Goal: Task Accomplishment & Management: Complete application form

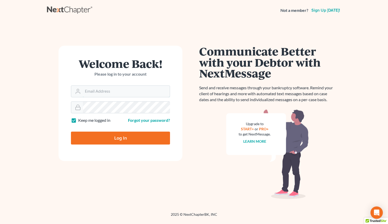
type input "rm@meredithlawfirm.com"
click at [116, 135] on input "Log In" at bounding box center [120, 137] width 99 height 13
type input "Thinking..."
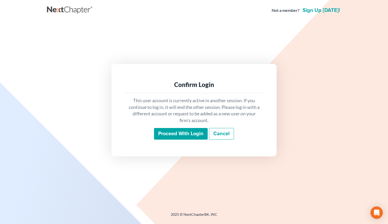
click at [181, 132] on input "Proceed with login" at bounding box center [181, 134] width 54 height 12
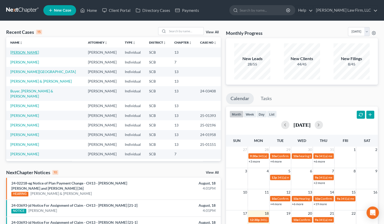
click at [26, 52] on link "[PERSON_NAME]" at bounding box center [24, 52] width 29 height 4
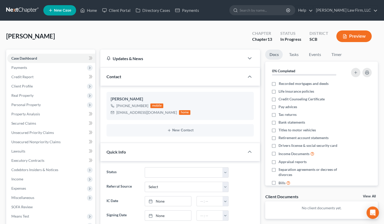
scroll to position [31, 0]
click at [37, 112] on span "Property Analysis" at bounding box center [25, 114] width 29 height 4
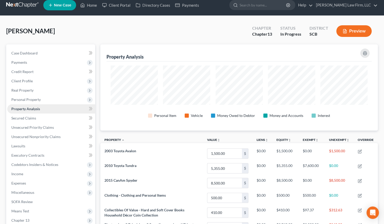
scroll to position [5, 0]
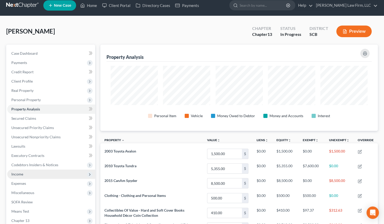
click at [19, 178] on span "Income" at bounding box center [51, 173] width 88 height 9
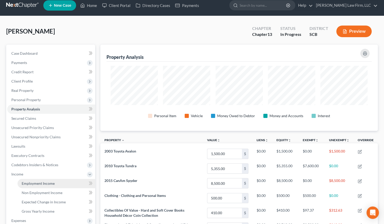
click at [32, 184] on span "Employment Income" at bounding box center [38, 183] width 33 height 4
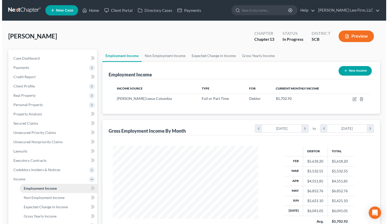
scroll to position [92, 156]
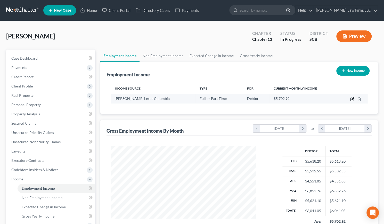
click at [352, 99] on icon "button" at bounding box center [352, 99] width 4 height 4
select select "0"
select select "42"
select select "3"
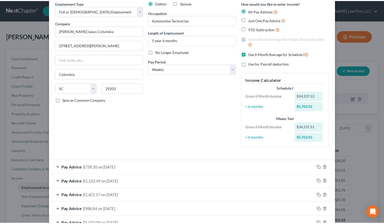
scroll to position [0, 0]
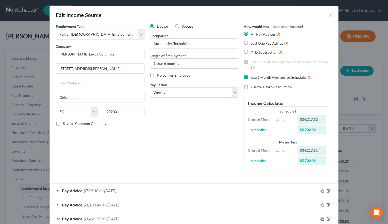
click at [331, 15] on div "Edit Income Source ×" at bounding box center [193, 15] width 289 height 18
click at [328, 15] on button "×" at bounding box center [330, 15] width 4 height 6
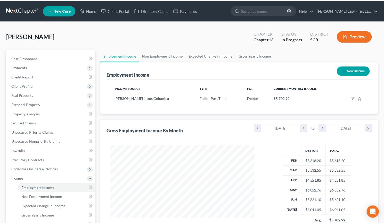
scroll to position [257662, 257598]
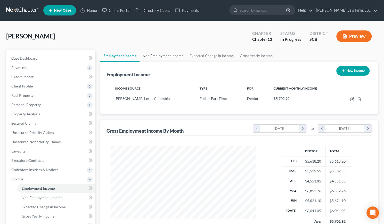
click at [160, 55] on link "Non Employment Income" at bounding box center [162, 55] width 47 height 12
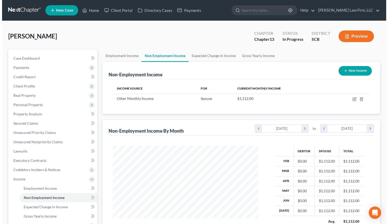
scroll to position [92, 156]
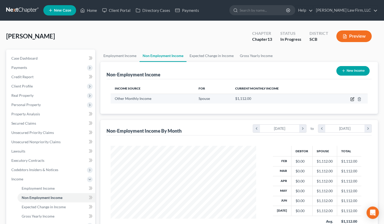
click at [351, 98] on icon "button" at bounding box center [351, 99] width 3 height 3
select select "13"
select select "0"
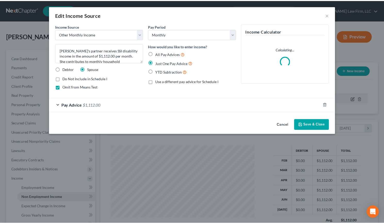
scroll to position [92, 157]
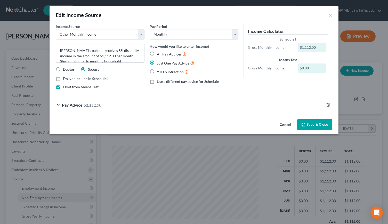
click at [332, 15] on div "Edit Income Source ×" at bounding box center [193, 15] width 289 height 18
click at [329, 15] on button "×" at bounding box center [330, 15] width 4 height 6
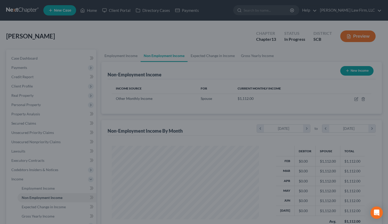
scroll to position [257662, 257598]
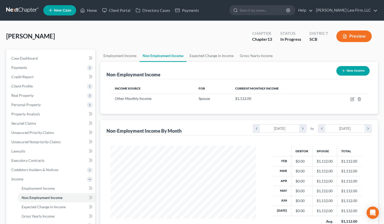
click at [353, 35] on button "Preview" at bounding box center [353, 36] width 35 height 12
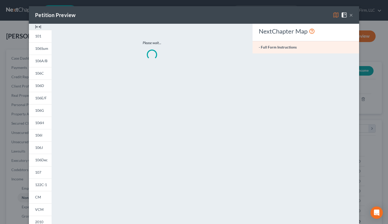
scroll to position [92, 157]
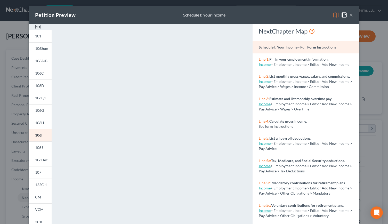
click at [35, 26] on img at bounding box center [38, 27] width 6 height 6
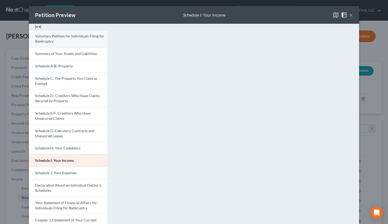
click at [49, 40] on span "Voluntary Petition for Individuals Filing for Bankruptcy" at bounding box center [69, 39] width 69 height 10
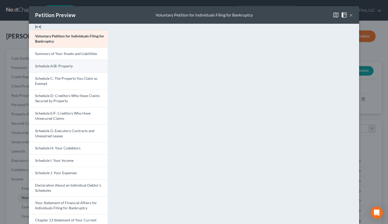
click at [58, 64] on span "Schedule A/B: Property" at bounding box center [54, 66] width 38 height 4
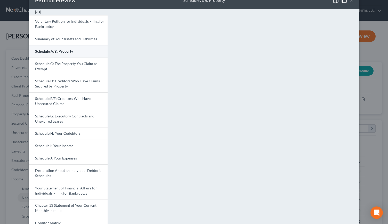
scroll to position [0, 0]
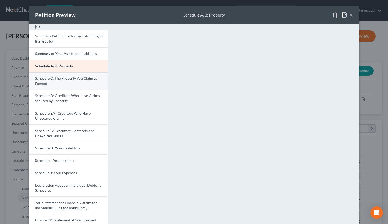
click at [84, 85] on link "Schedule C: The Property You Claim as Exempt" at bounding box center [68, 81] width 79 height 18
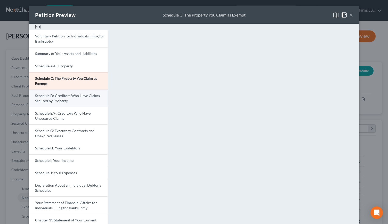
click at [69, 97] on span "Schedule D: Creditors Who Have Claims Secured by Property" at bounding box center [67, 98] width 65 height 10
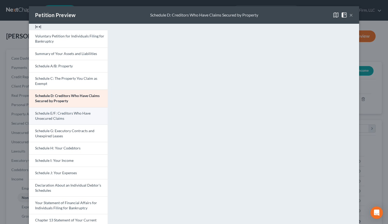
click at [73, 120] on link "Schedule E/F: Creditors Who Have Unsecured Claims" at bounding box center [68, 116] width 79 height 18
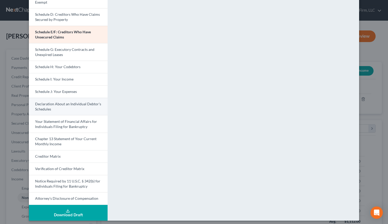
scroll to position [83, 0]
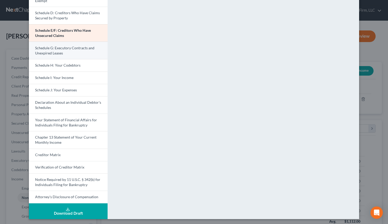
click at [47, 53] on span "Schedule G: Executory Contracts and Unexpired Leases" at bounding box center [64, 51] width 59 height 10
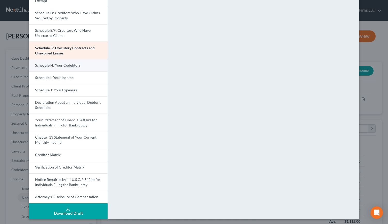
click at [44, 65] on span "Schedule H: Your Codebtors" at bounding box center [57, 65] width 45 height 4
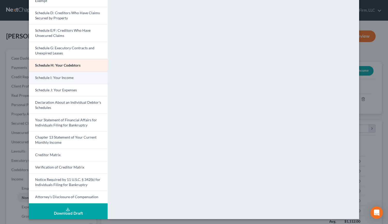
click at [52, 79] on span "Schedule I: Your Income" at bounding box center [54, 77] width 38 height 4
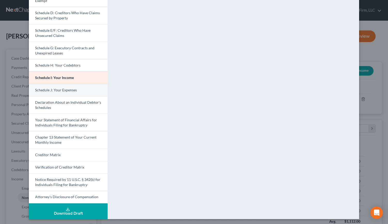
click at [43, 93] on link "Schedule J: Your Expenses" at bounding box center [68, 90] width 79 height 12
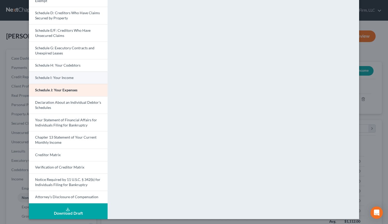
click at [44, 77] on span "Schedule I: Your Income" at bounding box center [54, 77] width 38 height 4
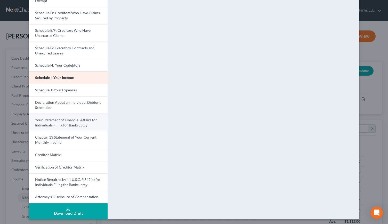
click at [55, 121] on link "Your Statement of Financial Affairs for Individuals Filing for Bankruptcy" at bounding box center [68, 122] width 79 height 18
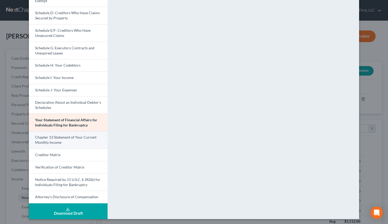
click at [44, 143] on span "Chapter 13 Statement of Your Current Monthly Income" at bounding box center [65, 140] width 61 height 10
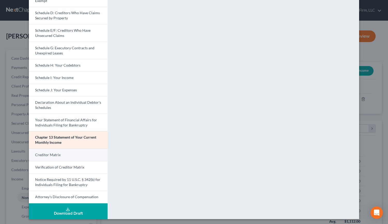
click at [41, 155] on span "Creditor Matrix" at bounding box center [48, 154] width 26 height 4
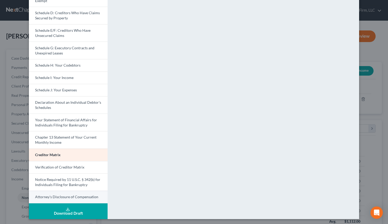
click at [42, 193] on link "Attorney's Disclosure of Compensation" at bounding box center [68, 196] width 79 height 13
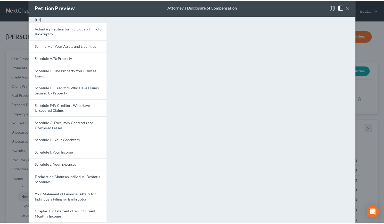
scroll to position [0, 0]
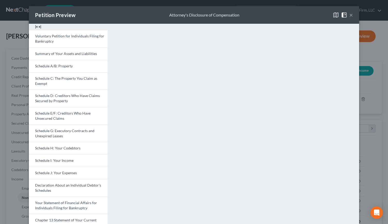
click at [349, 14] on button "×" at bounding box center [351, 15] width 4 height 6
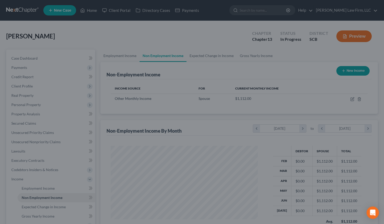
scroll to position [257662, 257598]
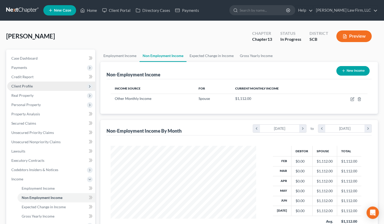
click at [21, 87] on span "Client Profile" at bounding box center [21, 86] width 21 height 4
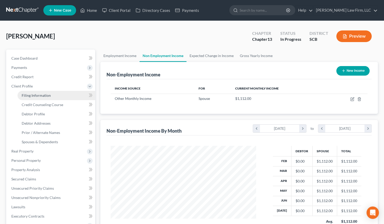
click at [31, 97] on span "Filing Information" at bounding box center [36, 95] width 29 height 4
select select "1"
select select "0"
select select "3"
select select "1"
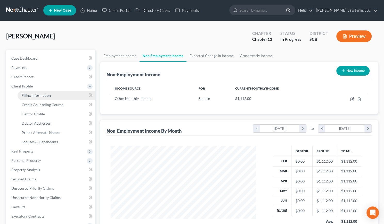
select select "42"
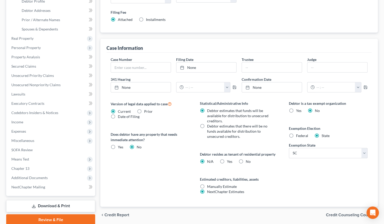
scroll to position [113, 0]
click at [227, 160] on label "Yes Yes" at bounding box center [229, 161] width 5 height 5
click at [229, 160] on input "Yes Yes" at bounding box center [230, 160] width 3 height 3
radio input "true"
radio input "false"
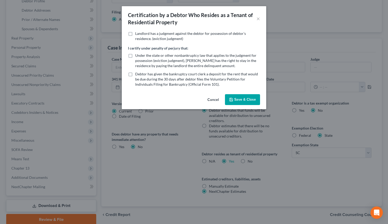
click at [247, 96] on button "Save & Close" at bounding box center [242, 99] width 35 height 11
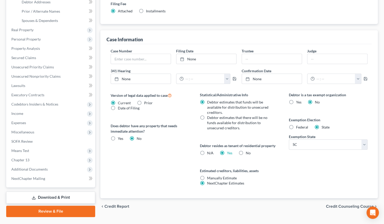
scroll to position [106, 0]
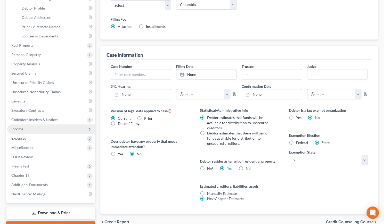
click at [23, 129] on span "Income" at bounding box center [51, 128] width 88 height 9
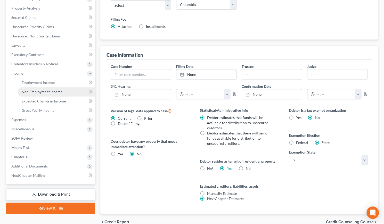
click at [31, 92] on span "Non Employment Income" at bounding box center [42, 91] width 41 height 4
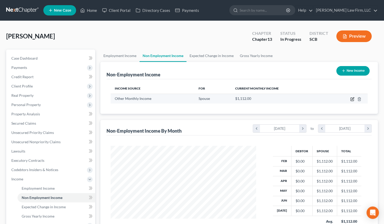
click at [351, 98] on icon "button" at bounding box center [352, 99] width 4 height 4
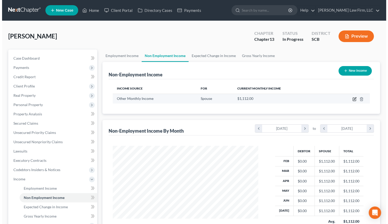
scroll to position [92, 157]
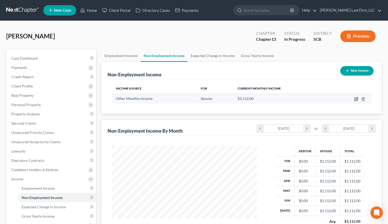
select select "13"
select select "0"
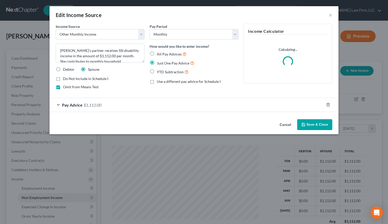
click at [63, 68] on label "Debtor" at bounding box center [69, 69] width 12 height 5
click at [65, 68] on input "Debtor" at bounding box center [66, 68] width 3 height 3
radio input "true"
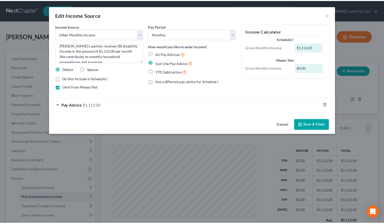
scroll to position [1, 0]
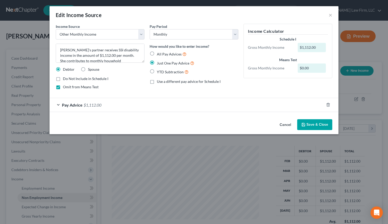
click at [321, 124] on button "Save & Close" at bounding box center [314, 124] width 35 height 11
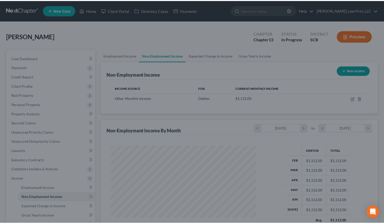
scroll to position [92, 156]
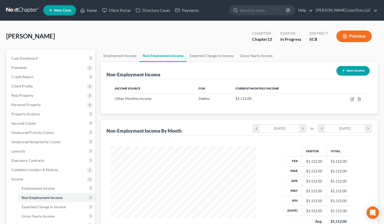
click at [355, 36] on button "Preview" at bounding box center [353, 36] width 35 height 12
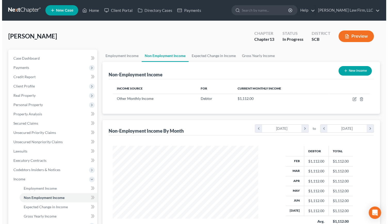
scroll to position [92, 157]
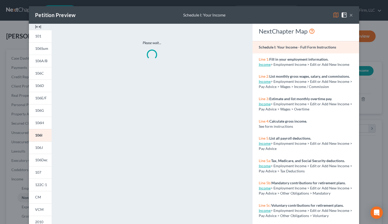
click at [37, 28] on img at bounding box center [38, 27] width 6 height 6
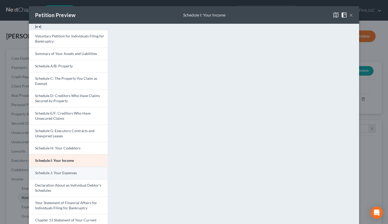
click at [40, 171] on span "Schedule J: Your Expenses" at bounding box center [56, 172] width 42 height 4
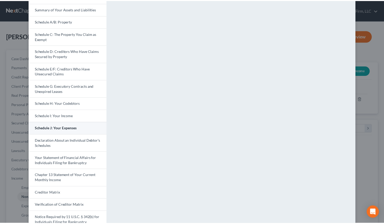
scroll to position [0, 0]
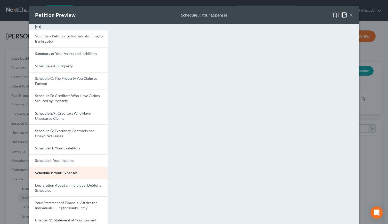
click at [349, 13] on button "×" at bounding box center [351, 15] width 4 height 6
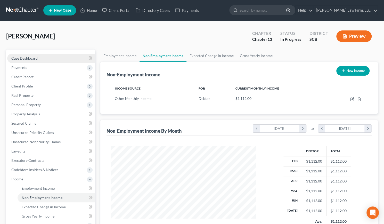
click at [26, 57] on span "Case Dashboard" at bounding box center [24, 58] width 26 height 4
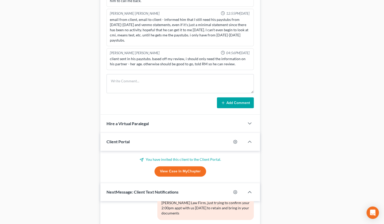
scroll to position [308, 0]
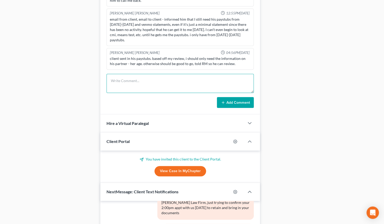
click at [116, 86] on textarea at bounding box center [179, 83] width 147 height 19
type textarea "Review of schedules. Made updates and we'll work on the budget with client."
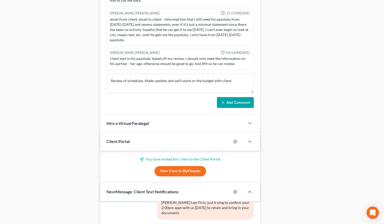
click at [242, 98] on button "Add Comment" at bounding box center [235, 102] width 37 height 11
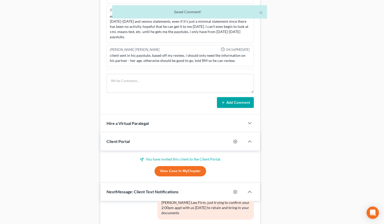
scroll to position [241, 0]
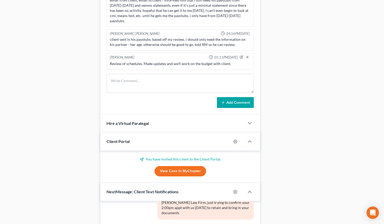
click at [75, 146] on div "Case Dashboard Payments Invoices Payments Payments Credit Report Client Profile" at bounding box center [51, 29] width 94 height 575
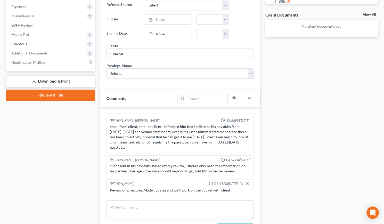
scroll to position [0, 0]
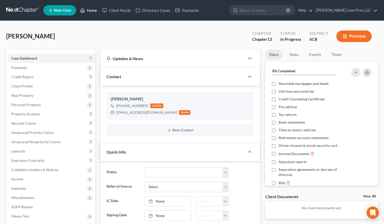
click at [87, 11] on link "Home" at bounding box center [89, 10] width 22 height 9
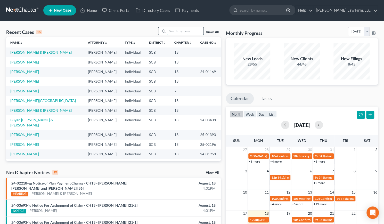
click at [182, 30] on input "search" at bounding box center [185, 30] width 36 height 7
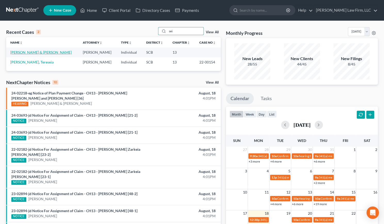
type input "sei"
click at [30, 53] on link "[PERSON_NAME] & [PERSON_NAME]" at bounding box center [40, 52] width 61 height 4
select select "1"
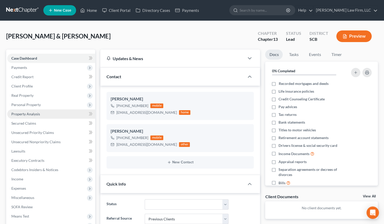
click at [24, 113] on span "Property Analysis" at bounding box center [25, 114] width 29 height 4
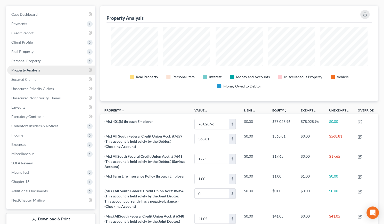
scroll to position [44, 0]
click at [18, 135] on span "Income" at bounding box center [17, 135] width 12 height 4
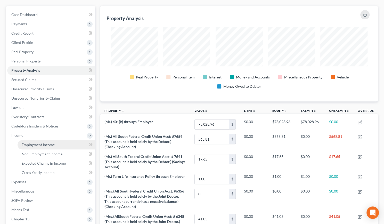
click at [36, 144] on span "Employment Income" at bounding box center [38, 144] width 33 height 4
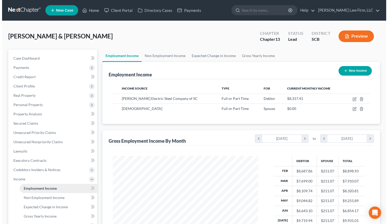
scroll to position [92, 156]
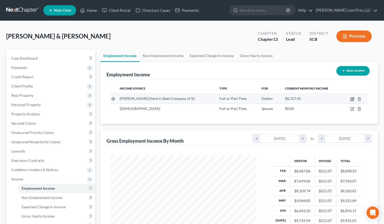
click at [352, 98] on icon "button" at bounding box center [352, 98] width 2 height 2
select select "0"
select select "42"
select select "3"
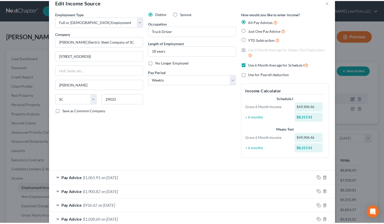
scroll to position [0, 0]
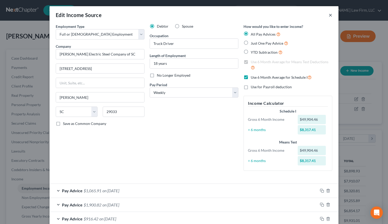
click at [329, 15] on button "×" at bounding box center [330, 15] width 4 height 6
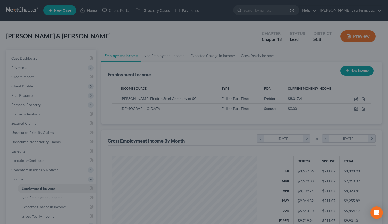
scroll to position [257662, 257598]
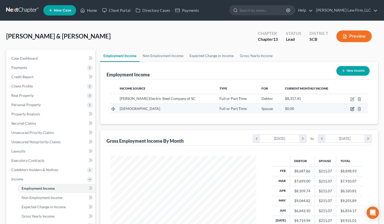
click at [352, 110] on icon "button" at bounding box center [352, 109] width 4 height 4
select select "0"
select select "42"
select select "0"
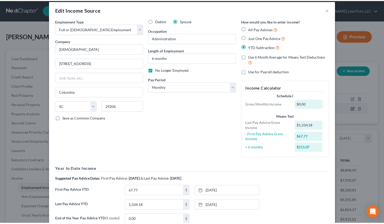
scroll to position [0, 0]
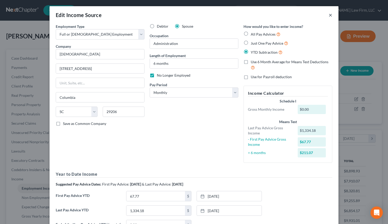
click at [329, 15] on button "×" at bounding box center [330, 15] width 4 height 6
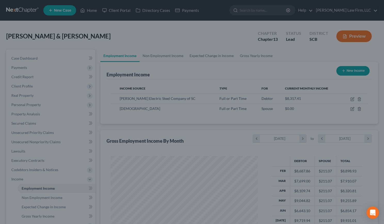
scroll to position [257662, 257598]
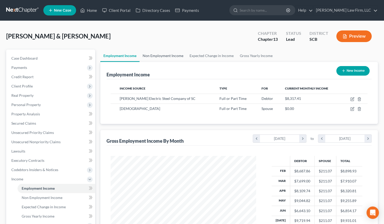
click at [173, 57] on link "Non Employment Income" at bounding box center [162, 55] width 47 height 12
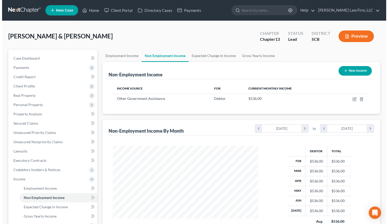
scroll to position [92, 156]
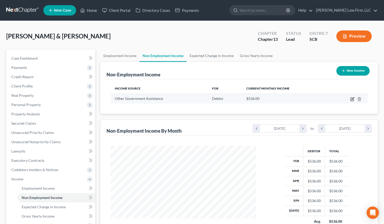
click at [350, 97] on icon "button" at bounding box center [352, 99] width 4 height 4
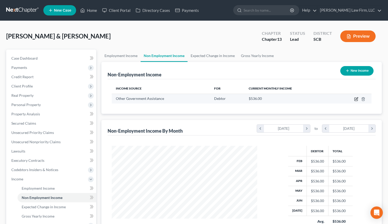
select select "5"
select select "0"
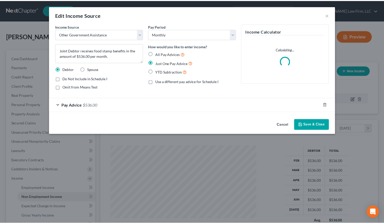
scroll to position [92, 157]
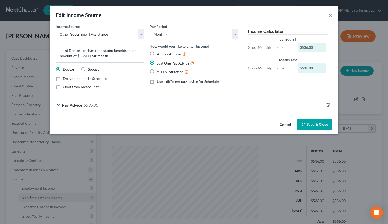
click at [330, 15] on button "×" at bounding box center [330, 15] width 4 height 6
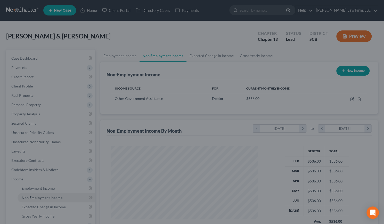
scroll to position [257662, 257598]
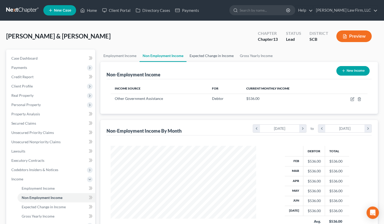
click at [221, 56] on link "Expected Change in Income" at bounding box center [211, 55] width 50 height 12
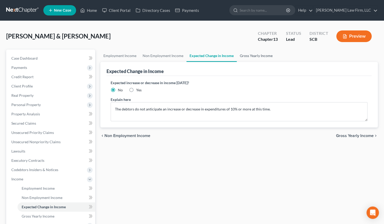
click at [262, 53] on link "Gross Yearly Income" at bounding box center [256, 55] width 39 height 12
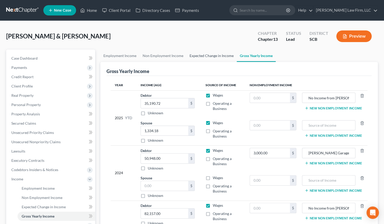
click at [215, 57] on link "Expected Change in Income" at bounding box center [211, 55] width 50 height 12
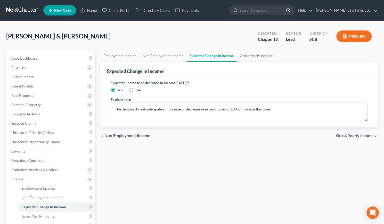
click at [354, 39] on button "Preview" at bounding box center [353, 36] width 35 height 12
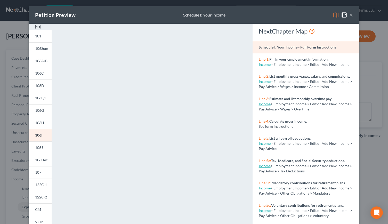
click at [40, 27] on div at bounding box center [40, 27] width 23 height 6
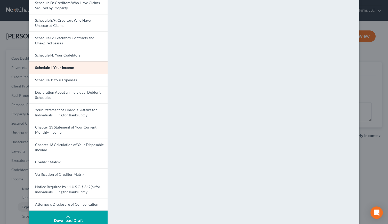
scroll to position [100, 0]
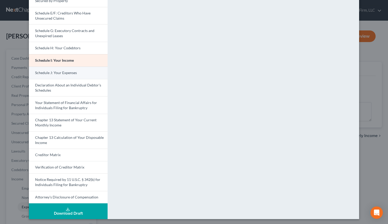
click at [39, 72] on span "Schedule J: Your Expenses" at bounding box center [56, 72] width 42 height 4
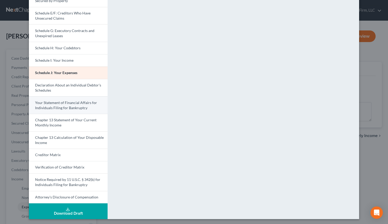
click at [49, 104] on span "Your Statement of Financial Affairs for Individuals Filing for Bankruptcy" at bounding box center [66, 105] width 62 height 10
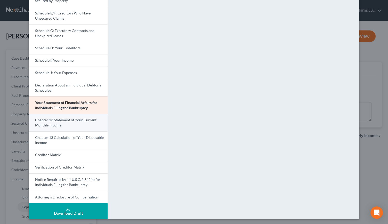
click at [49, 123] on span "Chapter 13 Statement of Your Current Monthly Income" at bounding box center [65, 123] width 61 height 10
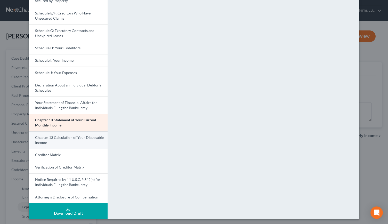
click at [43, 146] on link "Chapter 13 Calculation of Your Disposable Income" at bounding box center [68, 140] width 79 height 18
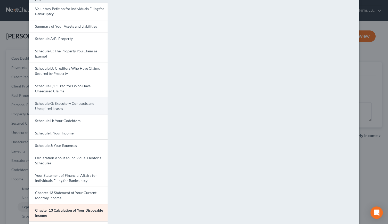
scroll to position [25, 0]
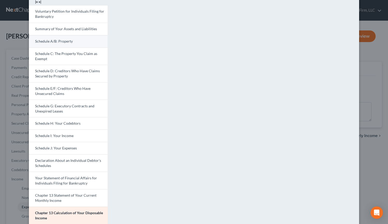
click at [52, 37] on link "Schedule A/B: Property" at bounding box center [68, 41] width 79 height 12
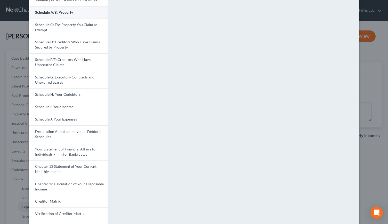
scroll to position [47, 0]
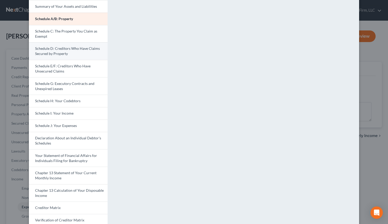
click at [45, 51] on span "Schedule D: Creditors Who Have Claims Secured by Property" at bounding box center [67, 51] width 65 height 10
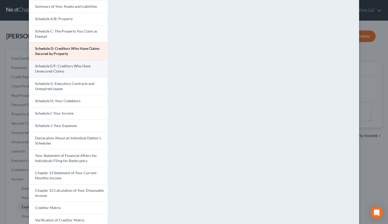
click at [44, 71] on span "Schedule E/F: Creditors Who Have Unsecured Claims" at bounding box center [62, 69] width 55 height 10
